Goal: Transaction & Acquisition: Subscribe to service/newsletter

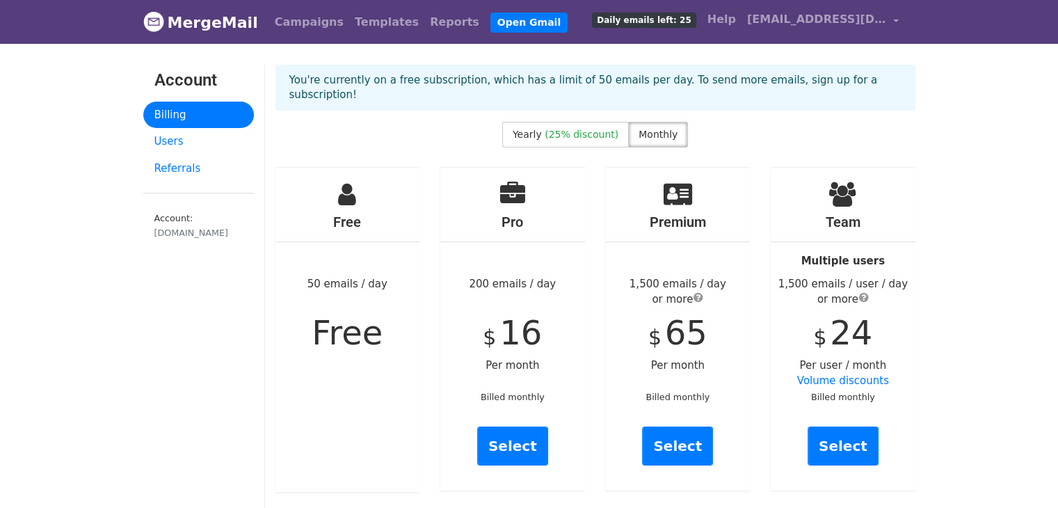
click at [861, 438] on link "Select" at bounding box center [843, 446] width 71 height 39
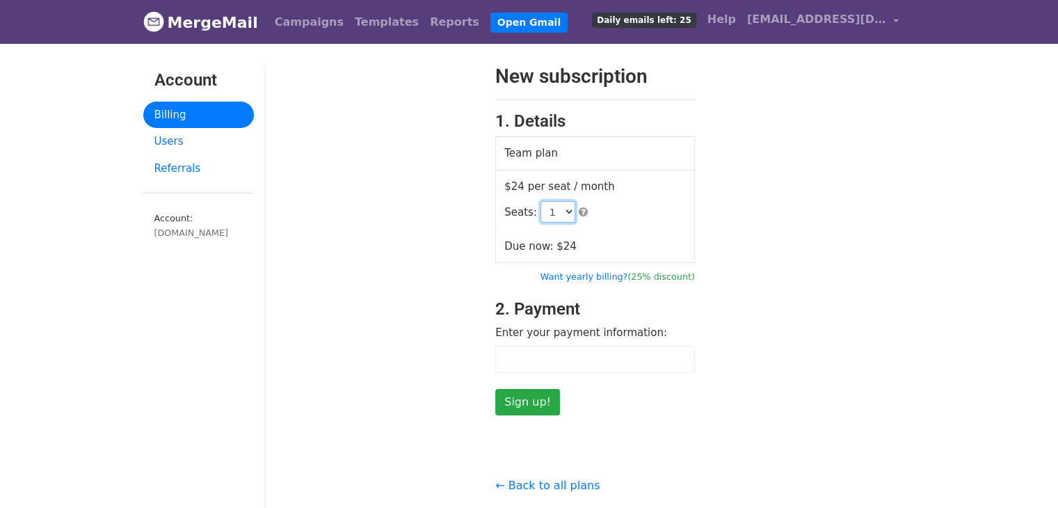
click at [563, 217] on select "1 2 3 4 5 6 7 8 9 10 11 12 13 14 15 16 17 18 19 20 21 22 23 24 25 26 27 28 29 3…" at bounding box center [558, 212] width 35 height 22
select select "2"
click at [541, 201] on select "1 2 3 4 5 6 7 8 9 10 11 12 13 14 15 16 17 18 19 20 21 22 23 24 25 26 27 28 29 3…" at bounding box center [558, 212] width 35 height 22
click at [641, 239] on td "$24 per seat / month Seats: 1 2 3 4 5 6 7 8 9 10 11 12 13 14 15 16 17 18 19 20 …" at bounding box center [595, 216] width 199 height 93
click at [539, 408] on input "Sign up!" at bounding box center [527, 402] width 65 height 26
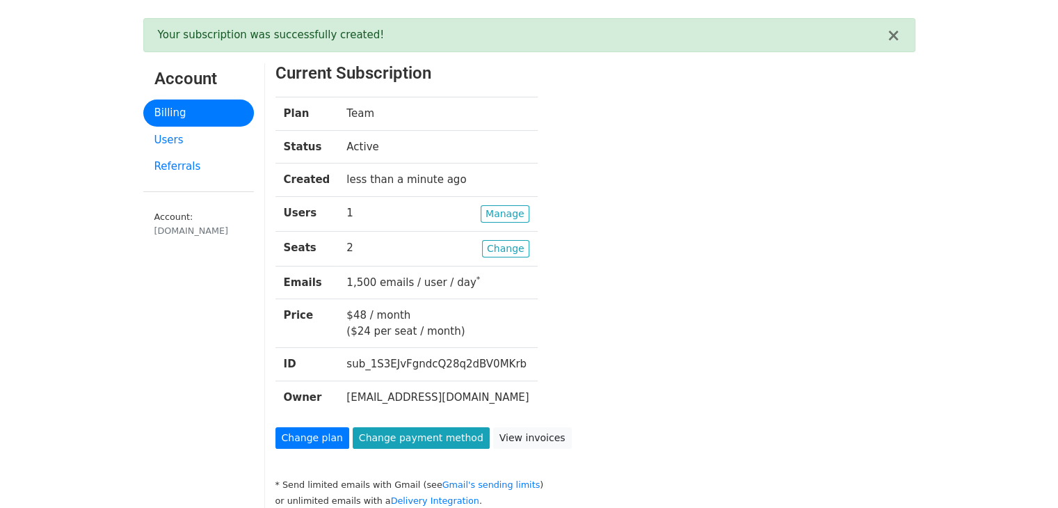
scroll to position [53, 0]
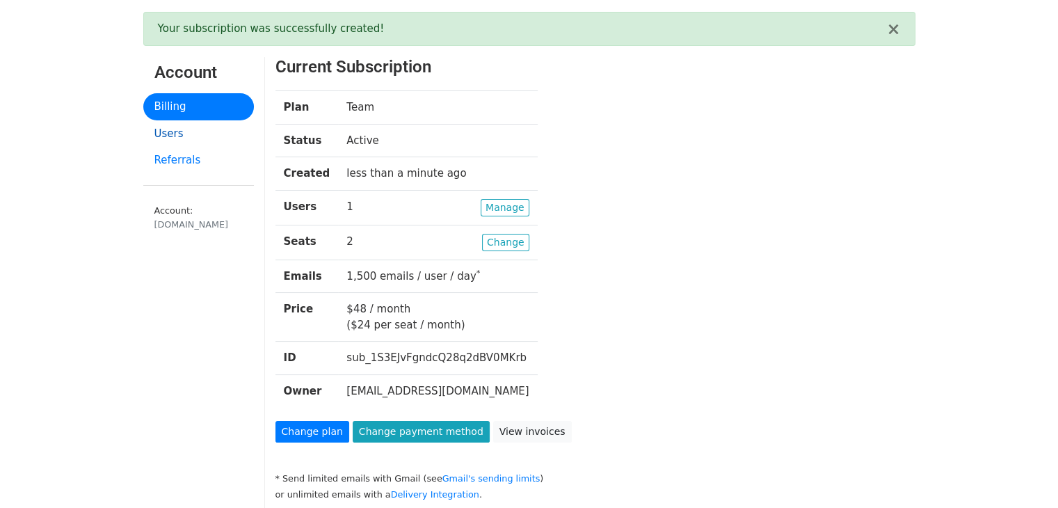
click at [184, 132] on link "Users" at bounding box center [198, 133] width 111 height 27
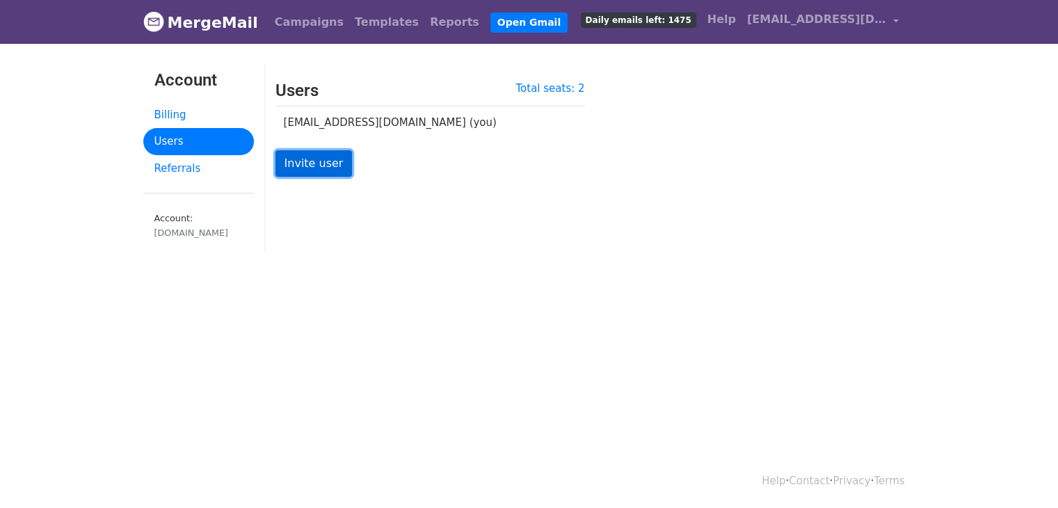
click at [326, 155] on link "Invite user" at bounding box center [314, 163] width 77 height 26
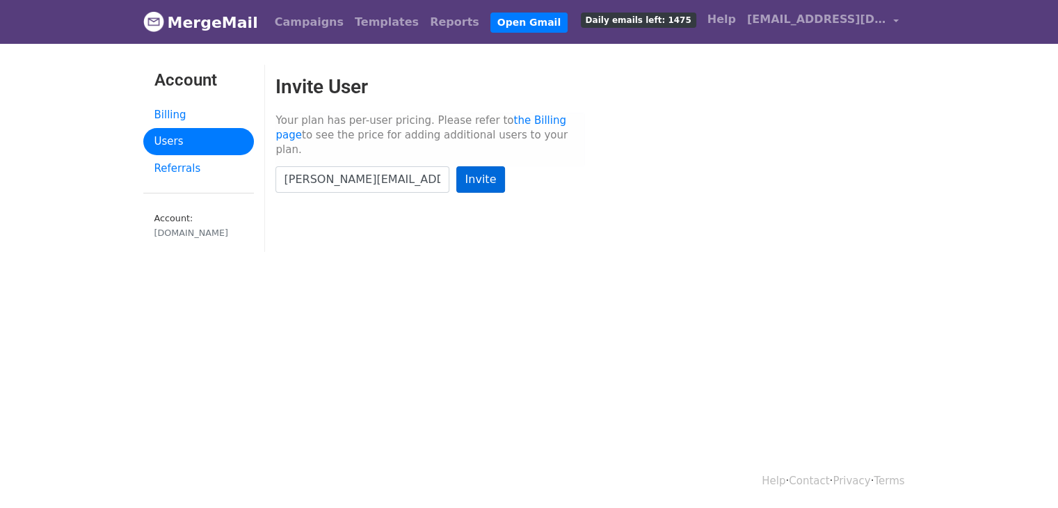
type input "[PERSON_NAME][EMAIL_ADDRESS][DOMAIN_NAME]"
click at [495, 166] on input "Invite" at bounding box center [480, 179] width 49 height 26
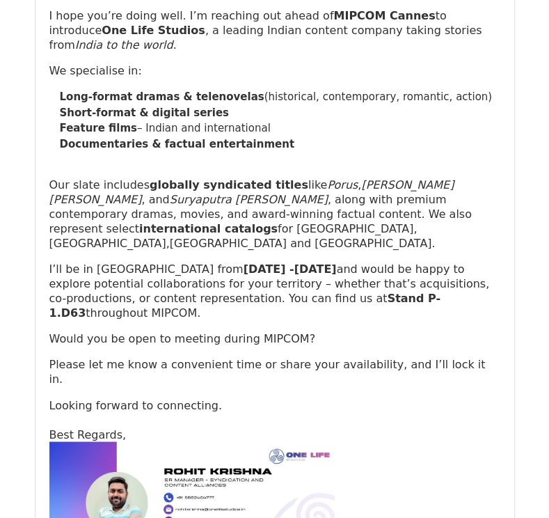
scroll to position [33987, 0]
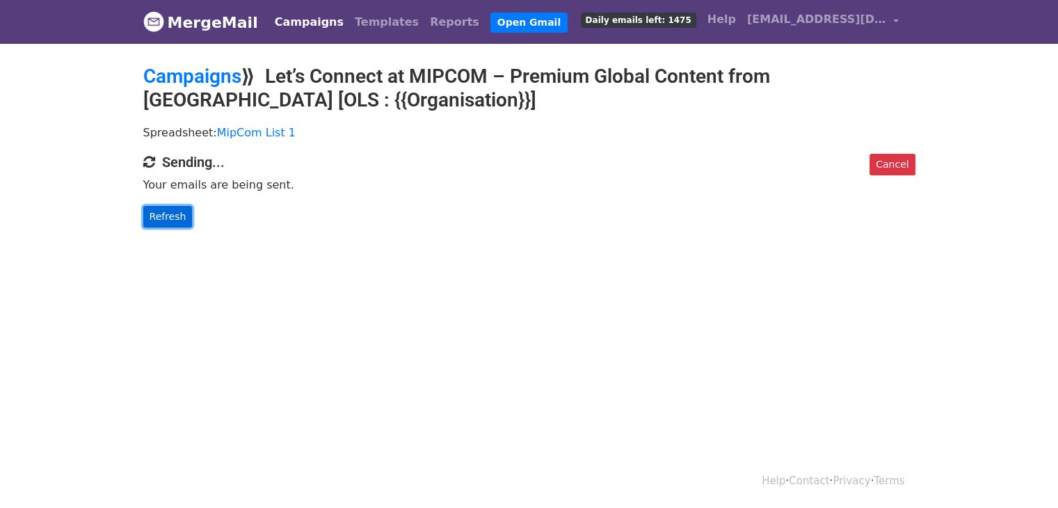
click at [177, 209] on link "Refresh" at bounding box center [167, 217] width 49 height 22
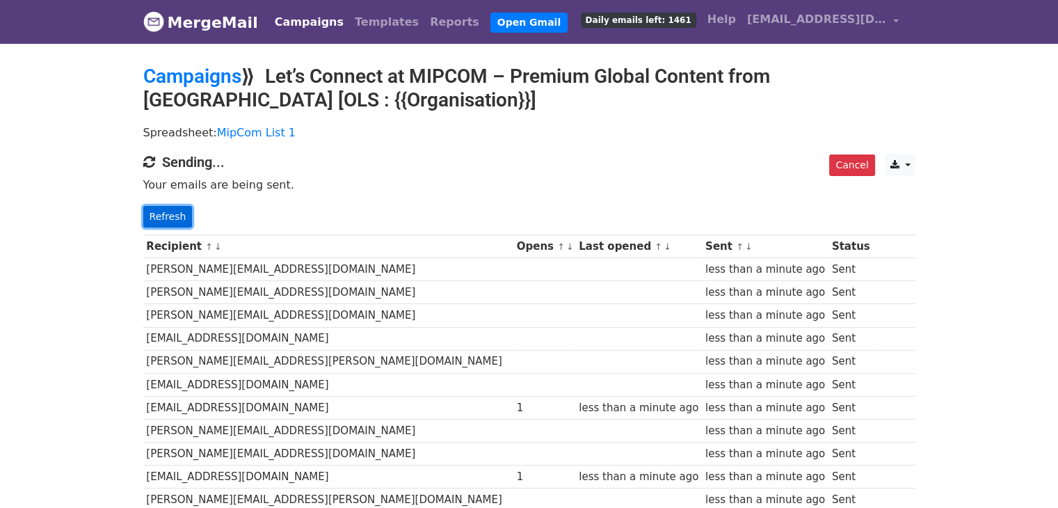
click at [167, 218] on link "Refresh" at bounding box center [167, 217] width 49 height 22
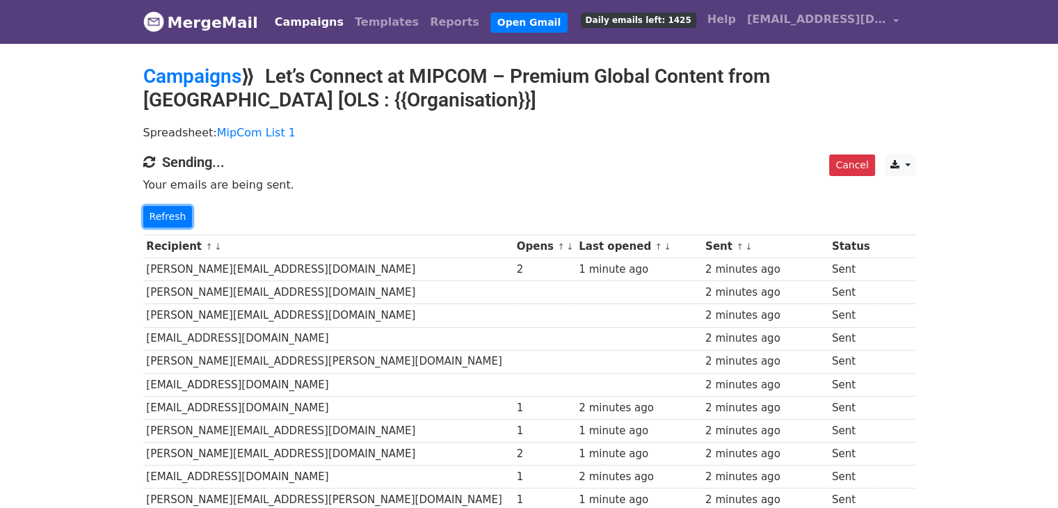
click at [167, 218] on link "Refresh" at bounding box center [167, 217] width 49 height 22
click at [157, 214] on link "Refresh" at bounding box center [167, 217] width 49 height 22
click at [169, 218] on link "Refresh" at bounding box center [167, 217] width 49 height 22
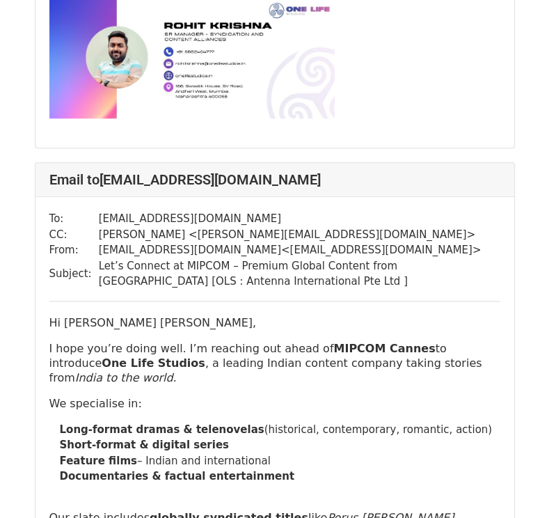
scroll to position [715, 0]
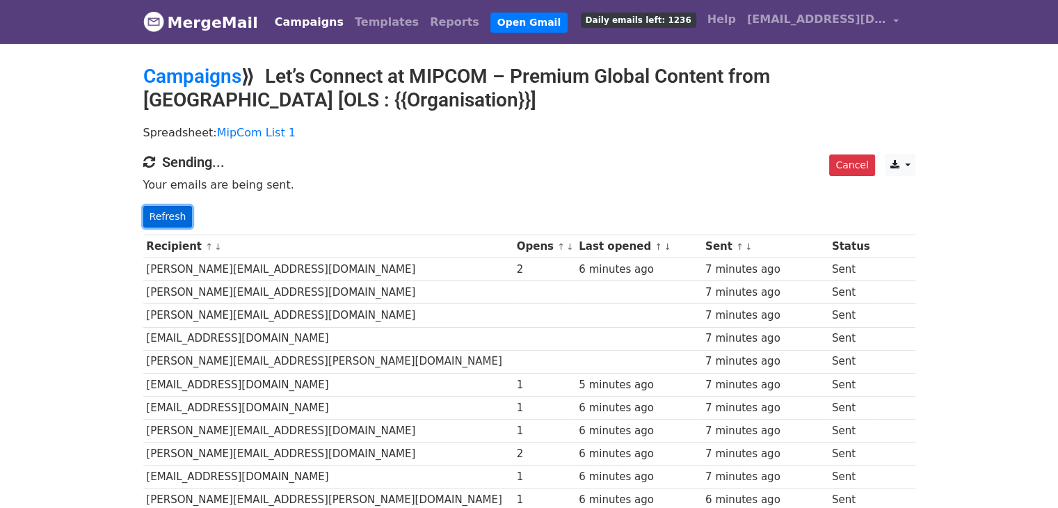
click at [174, 215] on link "Refresh" at bounding box center [167, 217] width 49 height 22
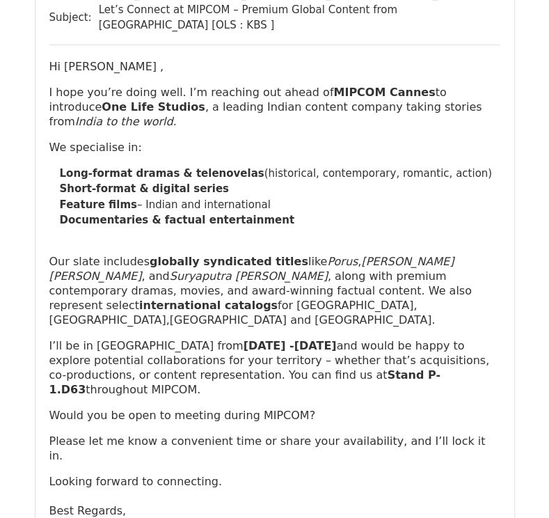
scroll to position [16474, 0]
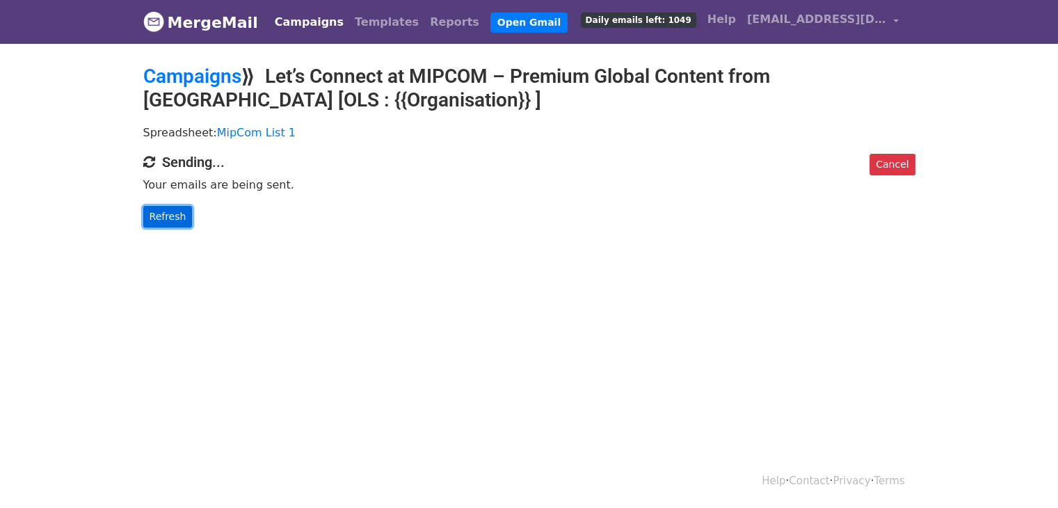
click at [164, 225] on link "Refresh" at bounding box center [167, 217] width 49 height 22
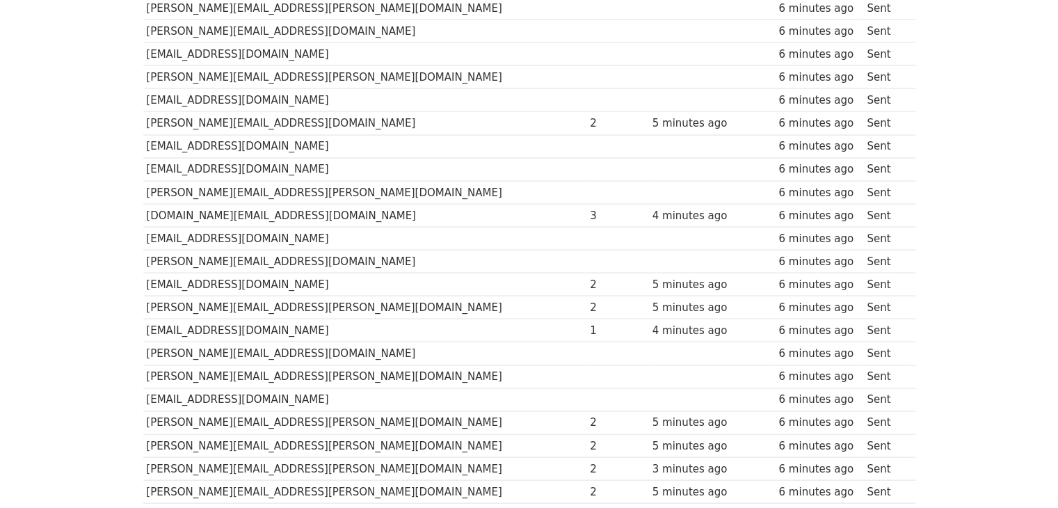
scroll to position [7939, 0]
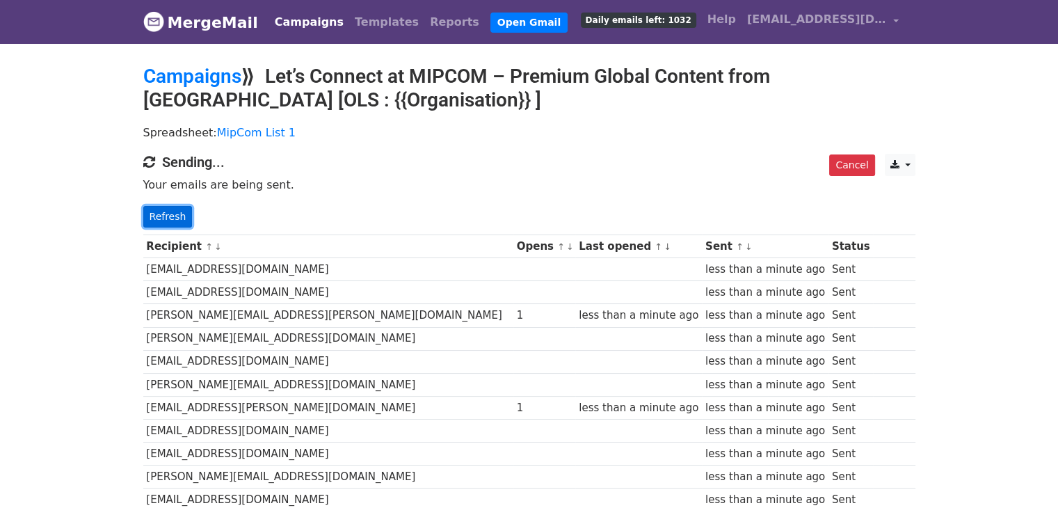
click at [175, 216] on link "Refresh" at bounding box center [167, 217] width 49 height 22
